Goal: Task Accomplishment & Management: Use online tool/utility

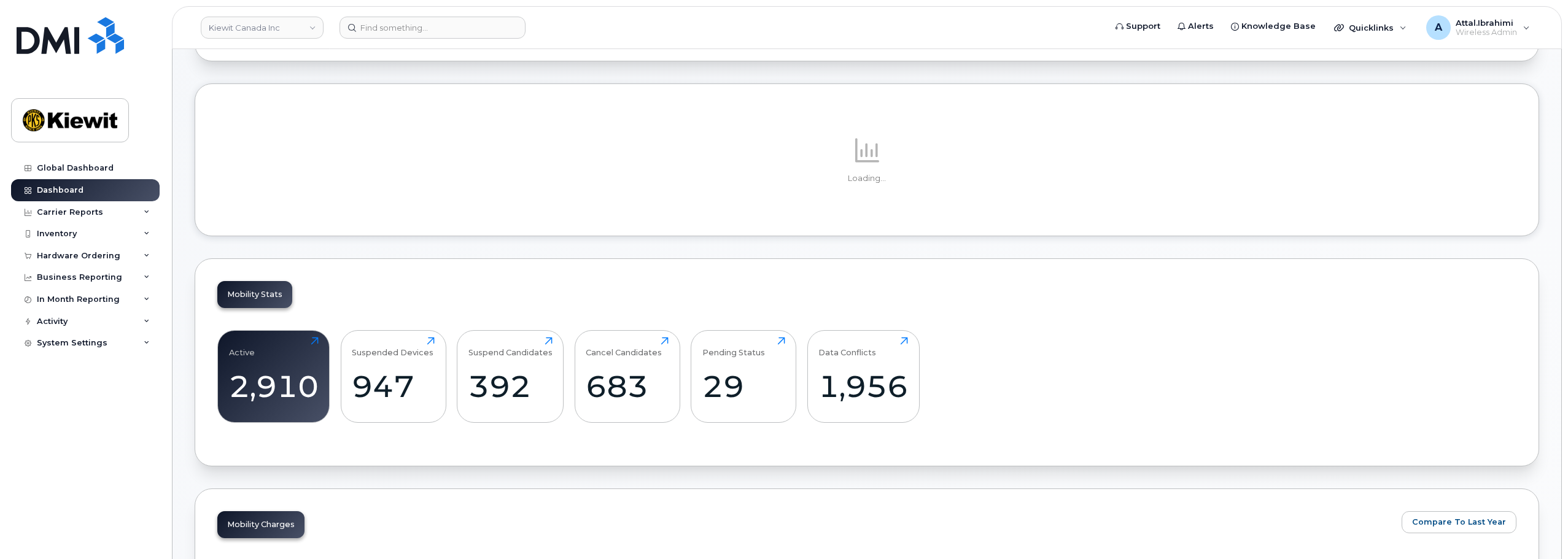
scroll to position [123, 0]
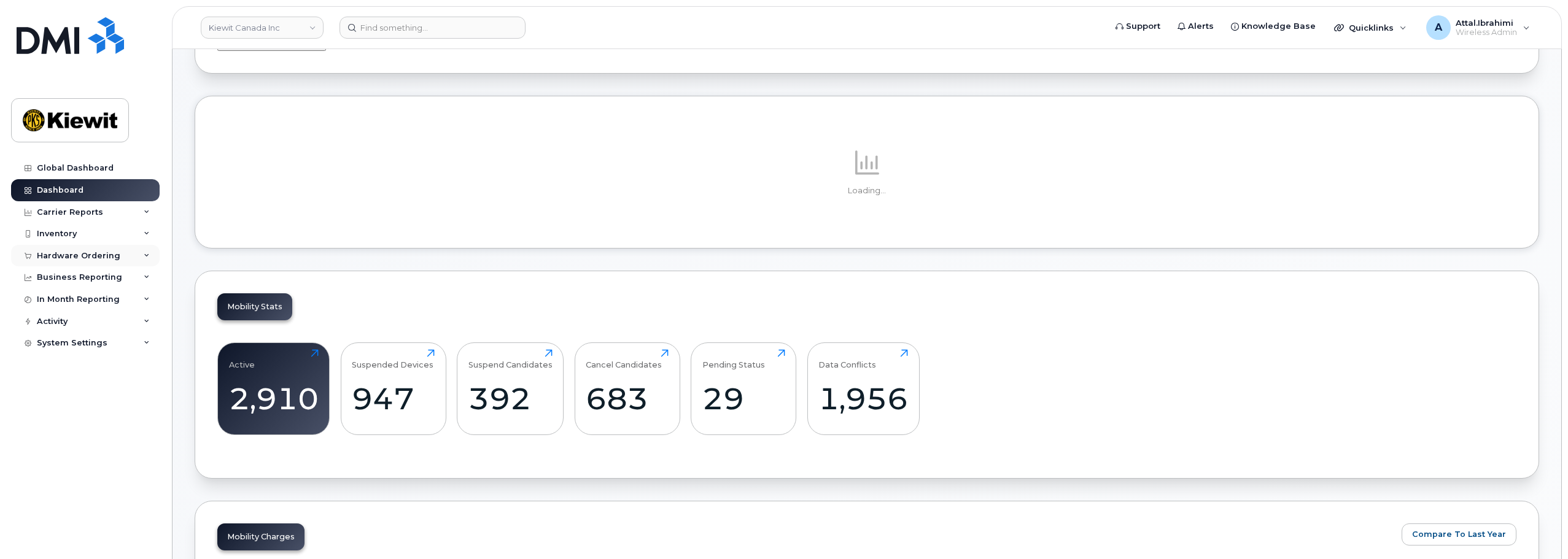
click at [74, 252] on div "Hardware Ordering" at bounding box center [78, 256] width 83 height 10
click at [56, 298] on div "Orders" at bounding box center [57, 301] width 30 height 11
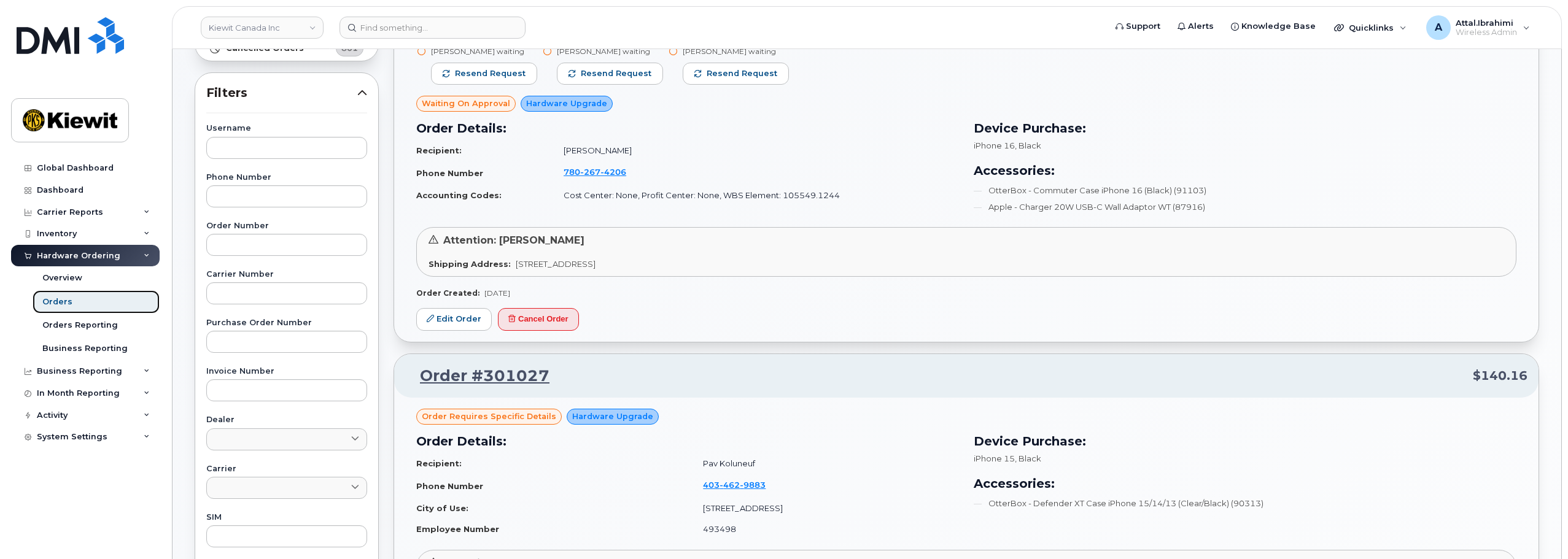
scroll to position [184, 0]
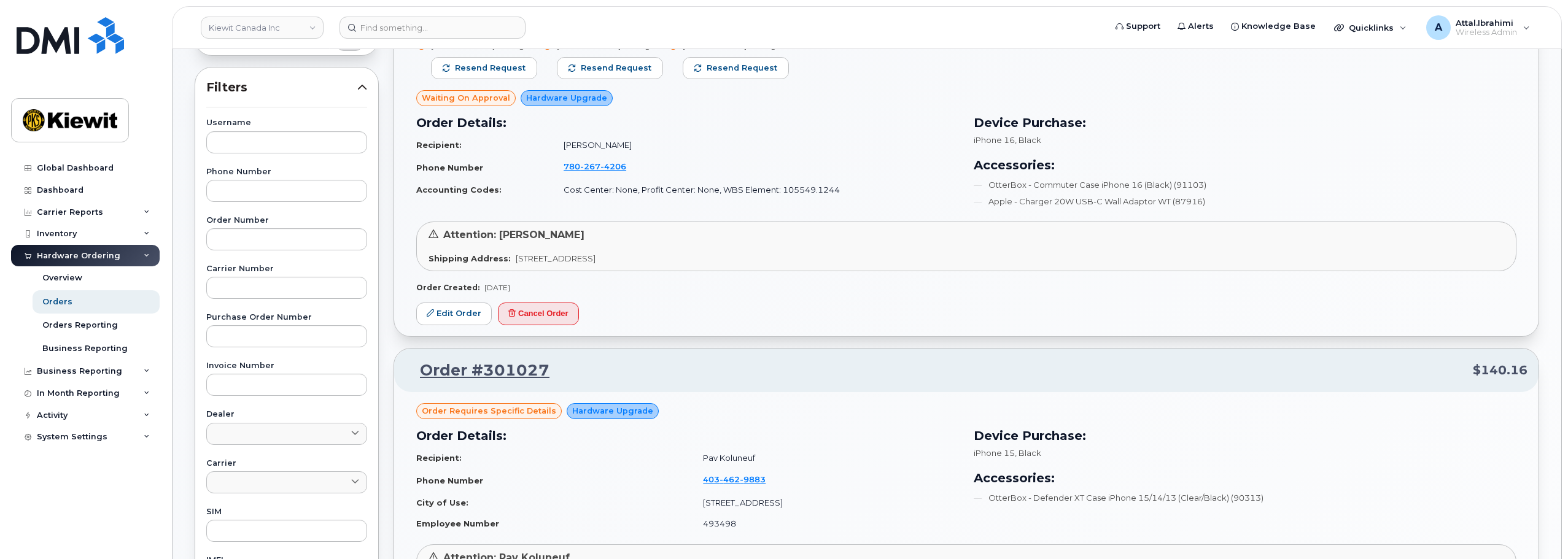
click at [482, 97] on span "Waiting On Approval" at bounding box center [466, 97] width 89 height 11
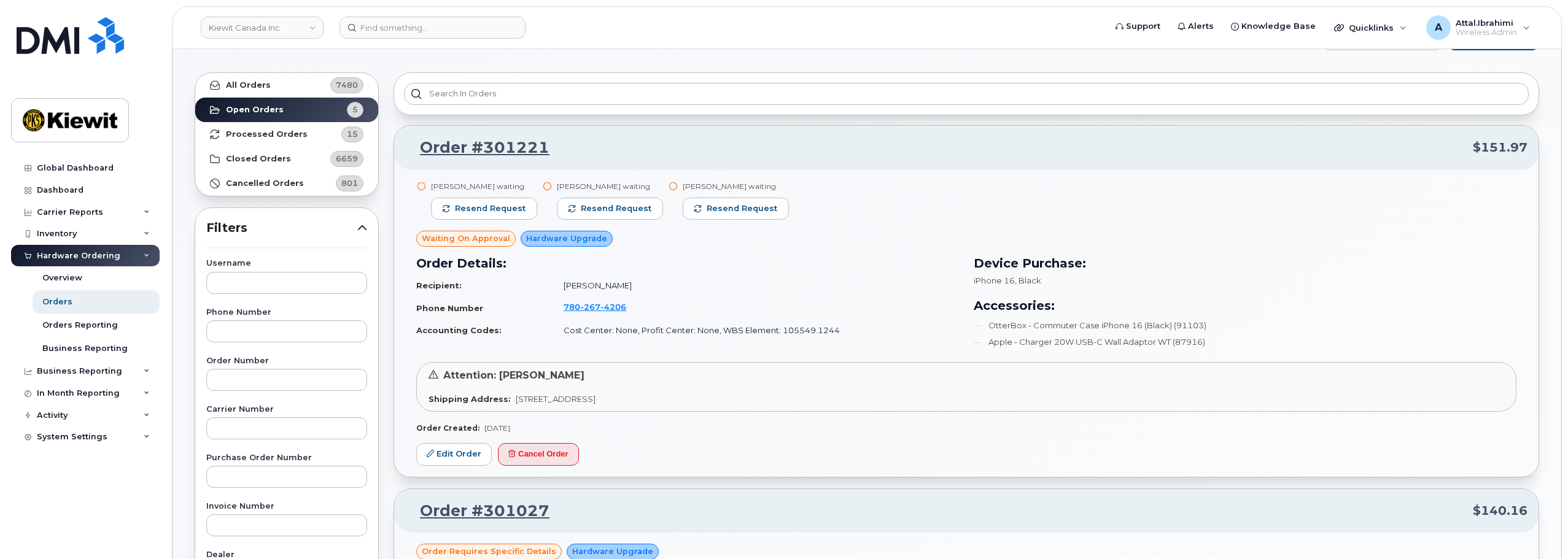
scroll to position [0, 0]
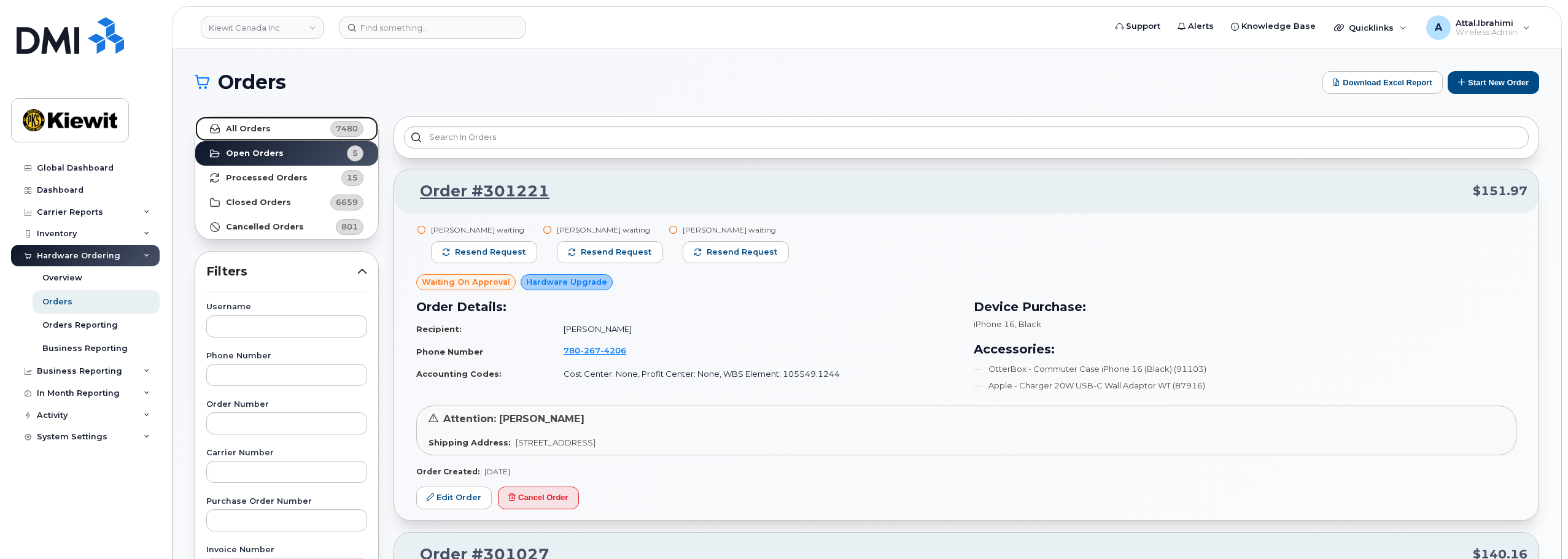
click at [243, 125] on strong "All Orders" at bounding box center [248, 128] width 45 height 10
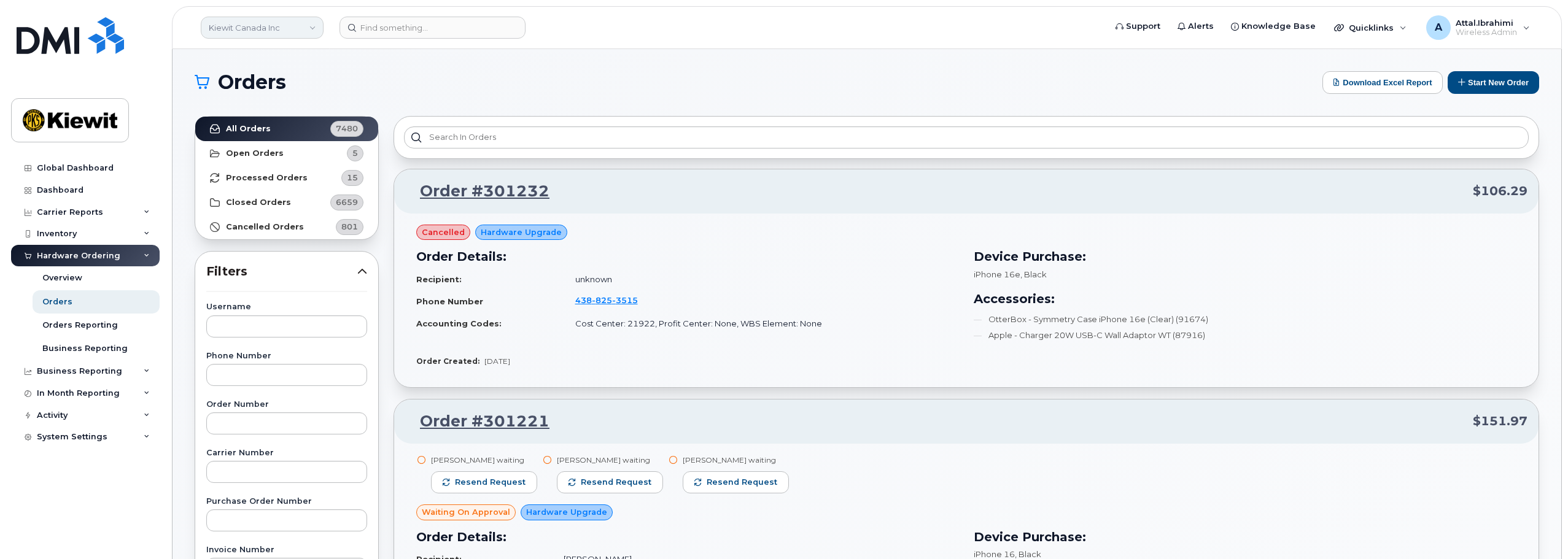
click at [294, 29] on link "Kiewit Canada Inc" at bounding box center [262, 28] width 123 height 22
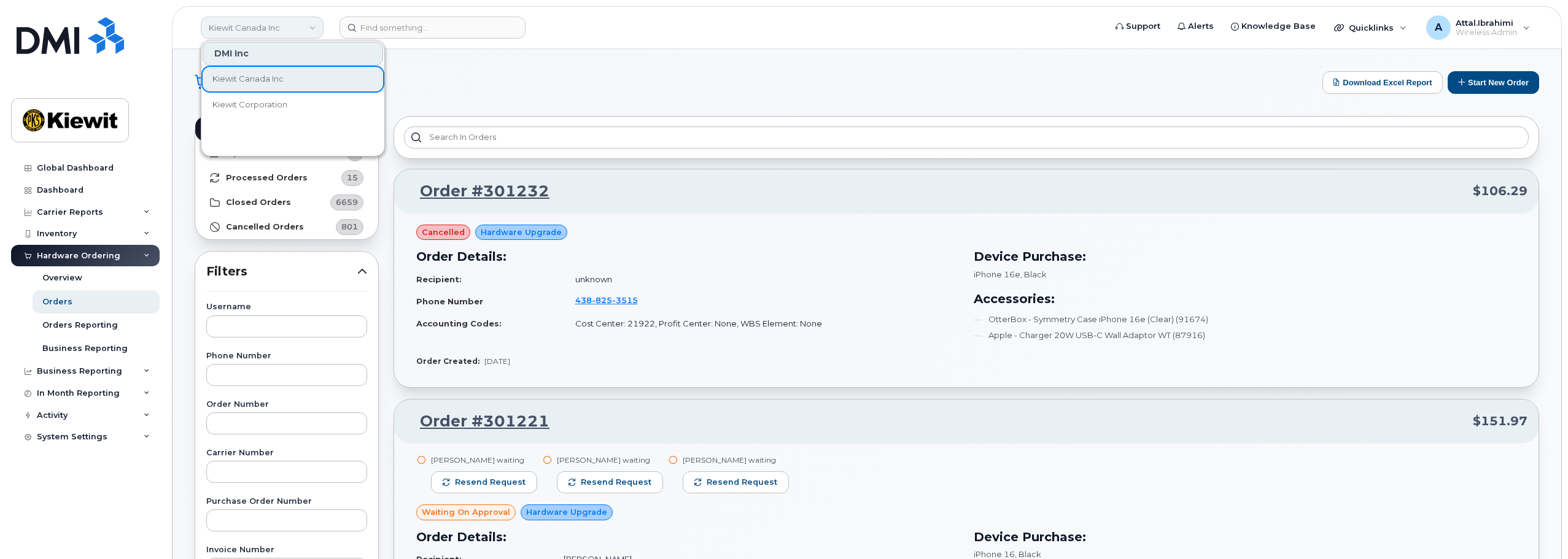
click at [294, 29] on link "Kiewit Canada Inc" at bounding box center [262, 28] width 123 height 22
click at [384, 26] on input at bounding box center [432, 28] width 186 height 22
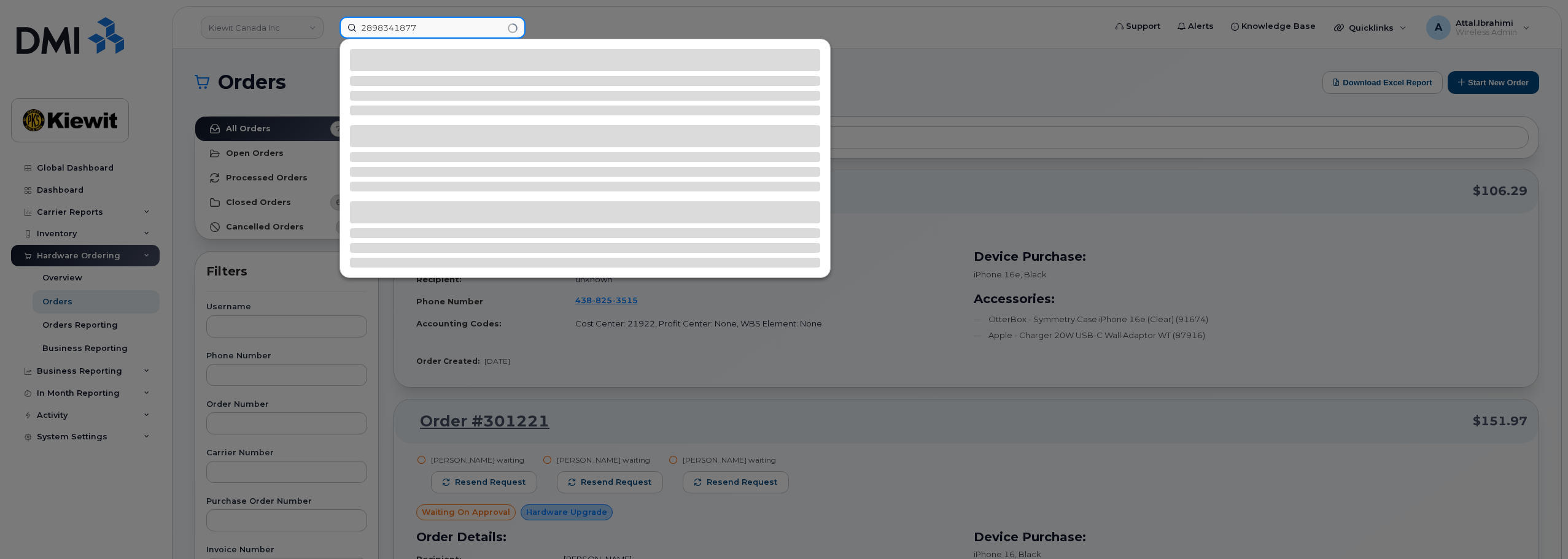
type input "2898341877"
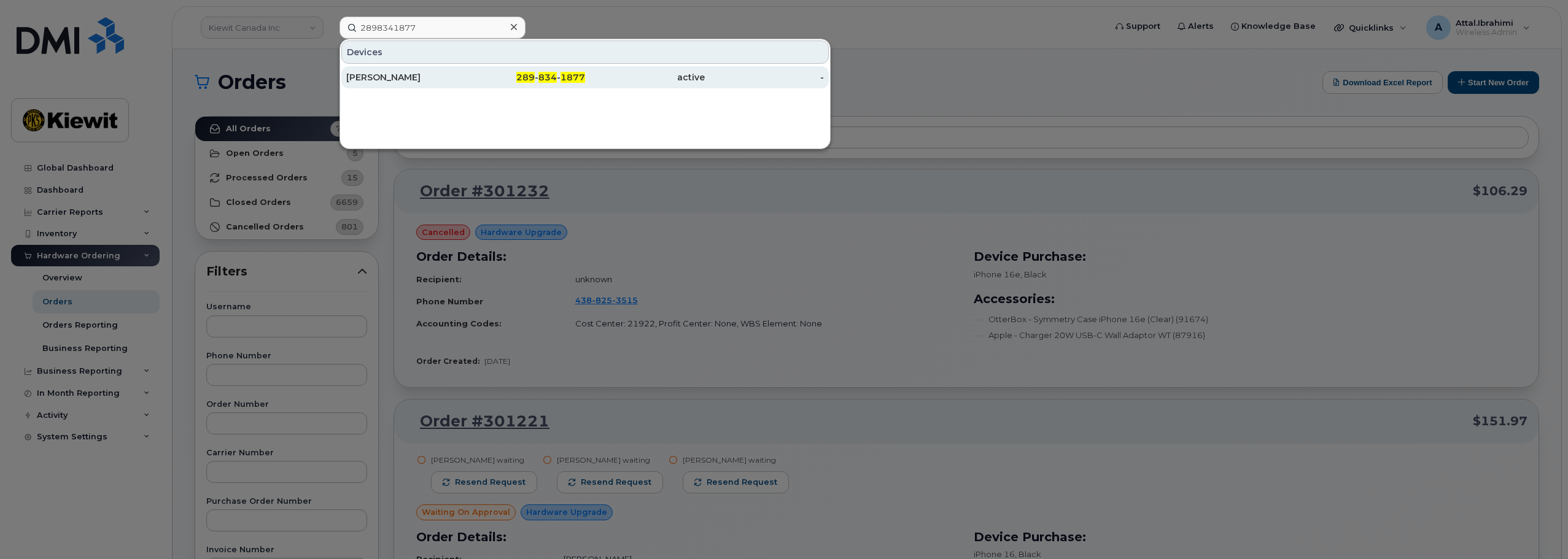
click at [528, 80] on span "289" at bounding box center [525, 77] width 18 height 11
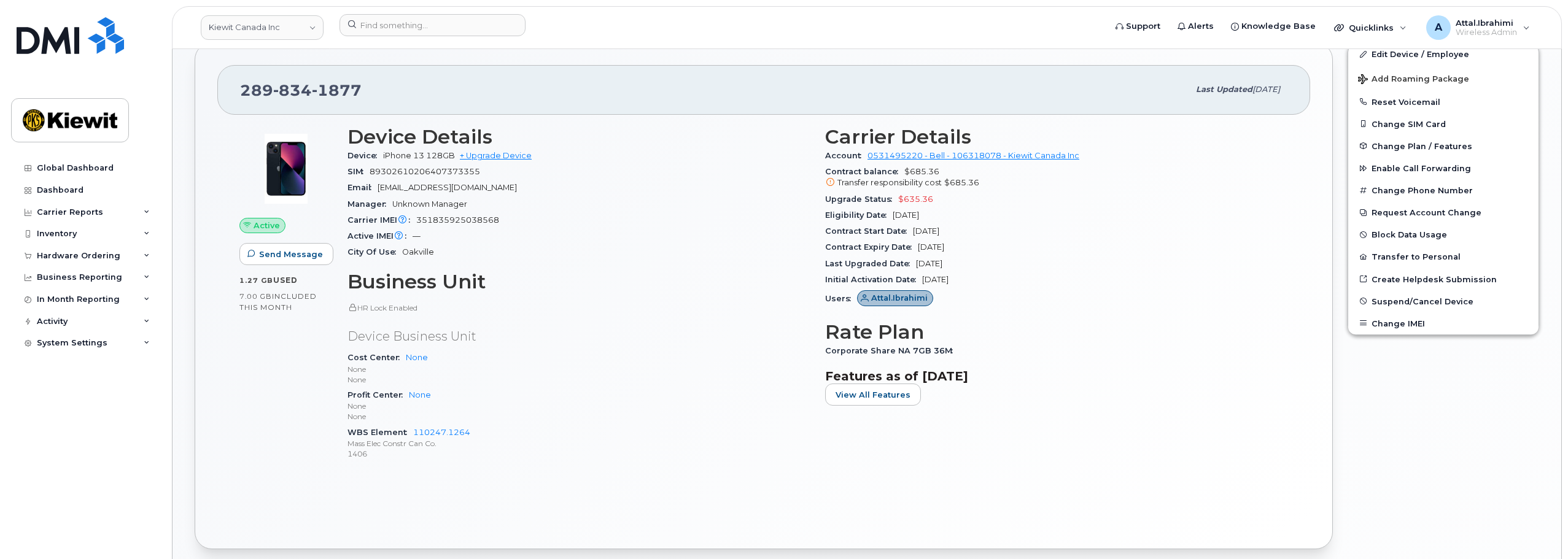
scroll to position [235, 0]
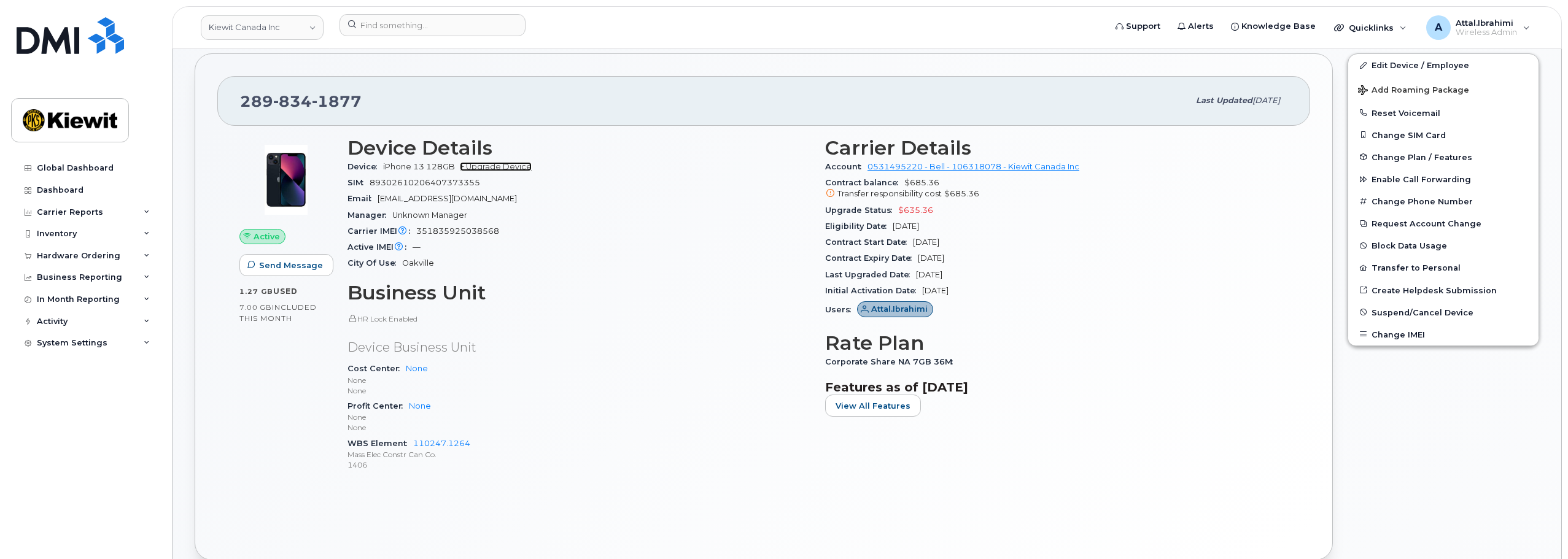
click at [507, 169] on link "+ Upgrade Device" at bounding box center [496, 167] width 72 height 9
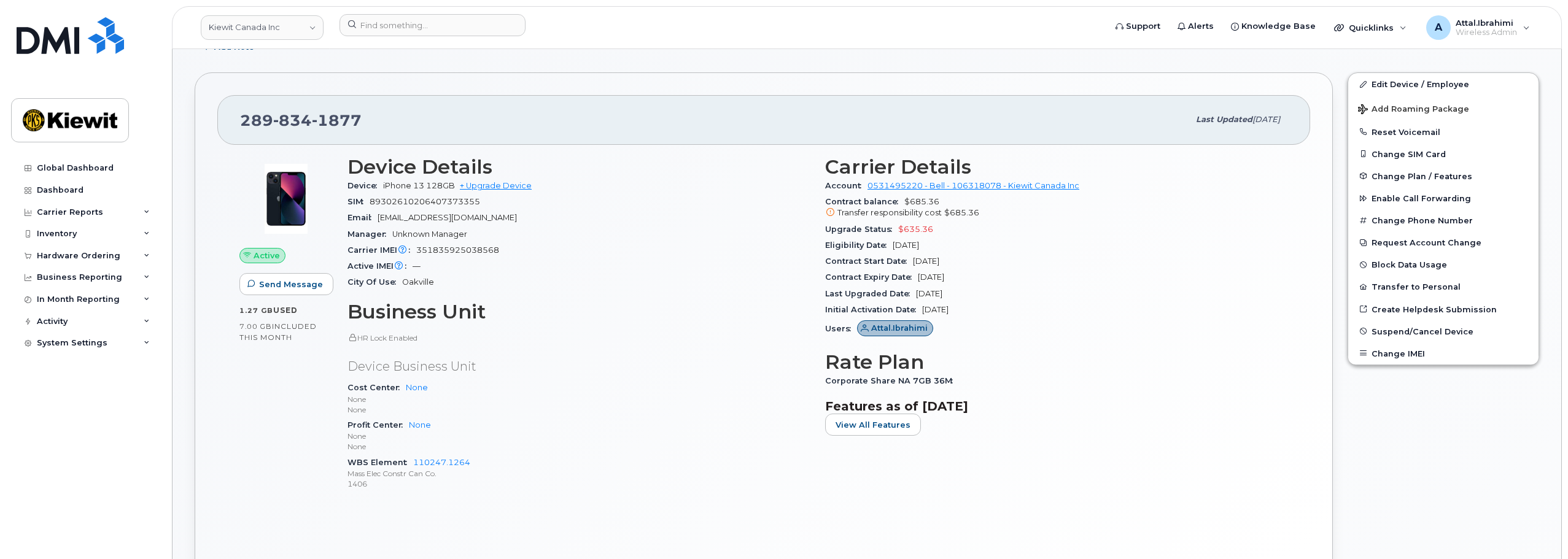
scroll to position [245, 0]
